Goal: Information Seeking & Learning: Learn about a topic

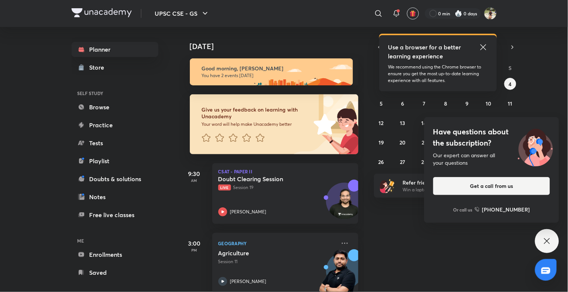
drag, startPoint x: 547, startPoint y: 238, endPoint x: 456, endPoint y: 259, distance: 94.1
click at [547, 238] on icon at bounding box center [547, 241] width 9 height 9
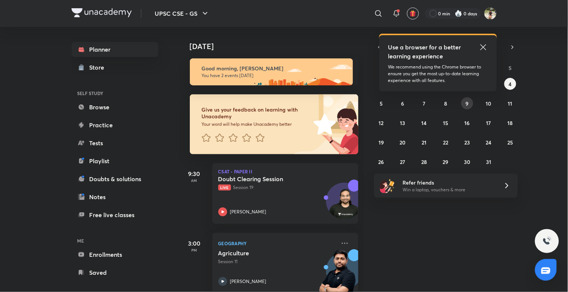
click at [470, 102] on button "9" at bounding box center [468, 103] width 12 height 12
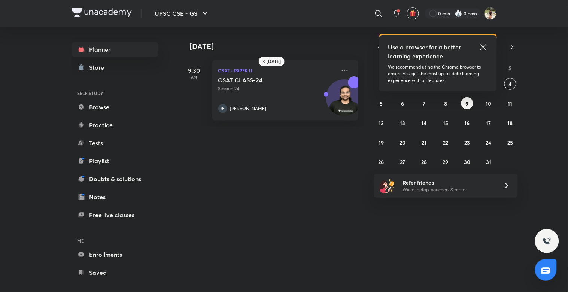
click at [484, 47] on icon at bounding box center [484, 47] width 6 height 6
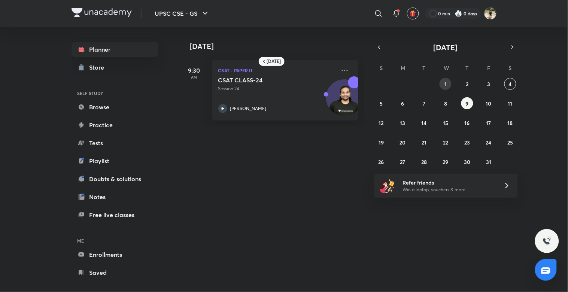
click at [444, 88] on button "1" at bounding box center [446, 84] width 12 height 12
click at [374, 49] on div "[DATE]" at bounding box center [446, 47] width 144 height 10
click at [380, 43] on button "button" at bounding box center [379, 47] width 10 height 10
click at [422, 105] on button "9" at bounding box center [425, 103] width 12 height 12
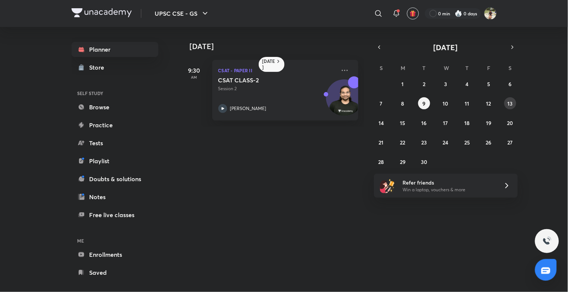
click at [511, 105] on abbr "13" at bounding box center [510, 103] width 5 height 7
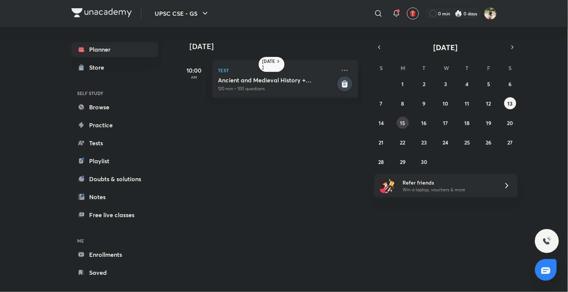
click at [404, 120] on abbr "15" at bounding box center [403, 123] width 5 height 7
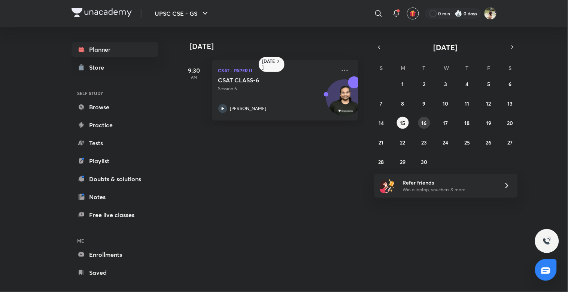
click at [426, 121] on abbr "16" at bounding box center [424, 123] width 5 height 7
click at [445, 121] on abbr "17" at bounding box center [446, 123] width 5 height 7
click at [265, 101] on div "CSAT CLASS-8 Session 8 [PERSON_NAME]" at bounding box center [277, 94] width 118 height 37
